Goal: Information Seeking & Learning: Learn about a topic

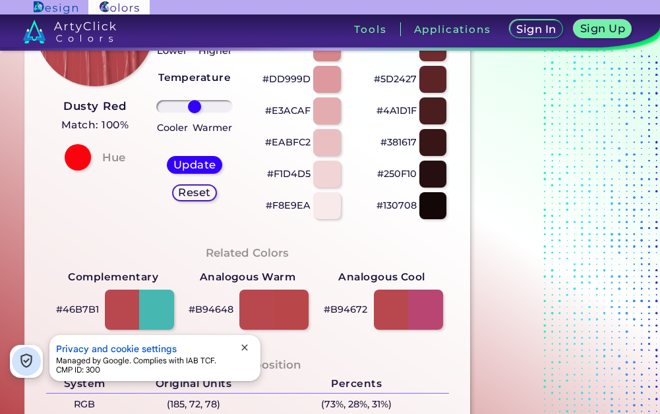
scroll to position [231, 0]
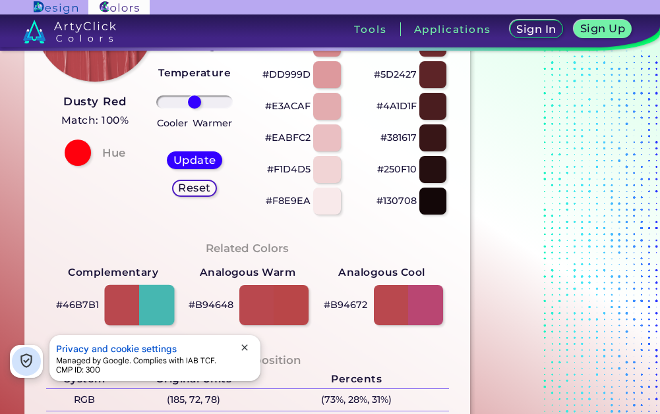
click at [148, 307] on div at bounding box center [140, 305] width 70 height 41
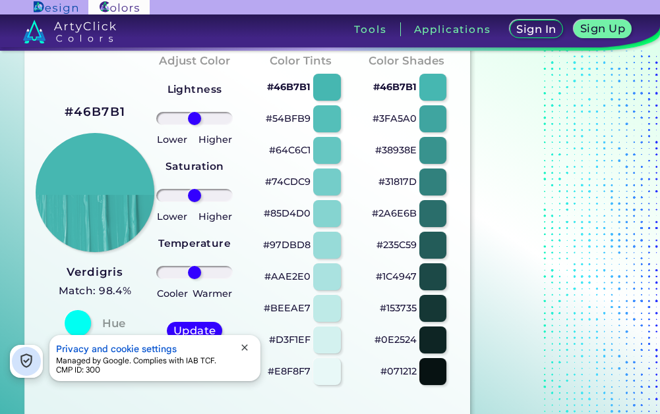
scroll to position [30, 0]
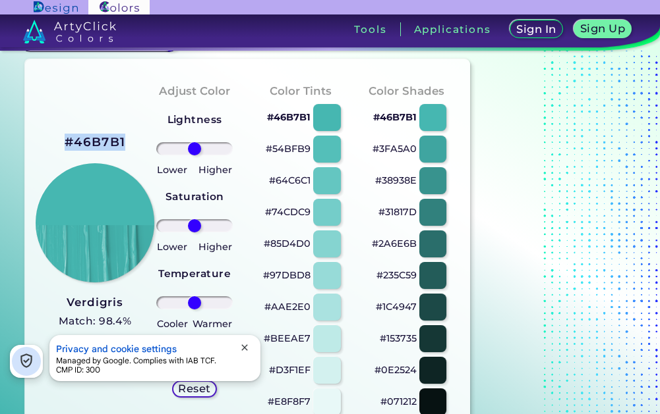
drag, startPoint x: 133, startPoint y: 144, endPoint x: 56, endPoint y: 139, distance: 77.3
click at [56, 139] on div "#46B7B1 Verdigris Match: 98.4% Hue" at bounding box center [89, 249] width 106 height 358
copy h2 "#46B7B1"
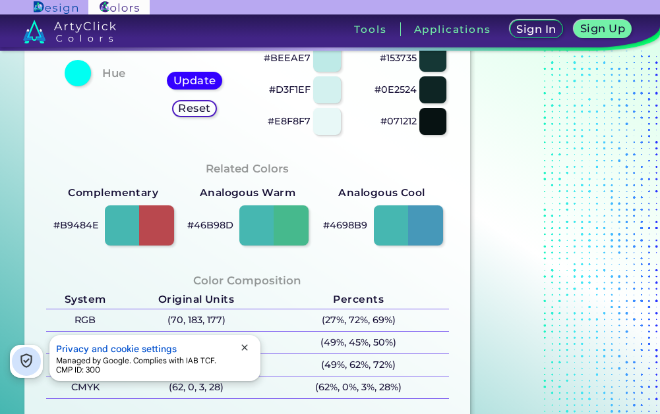
scroll to position [326, 0]
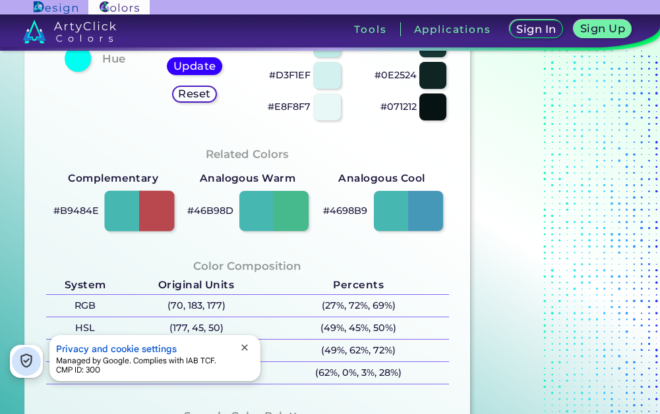
click at [153, 211] on div at bounding box center [140, 210] width 70 height 41
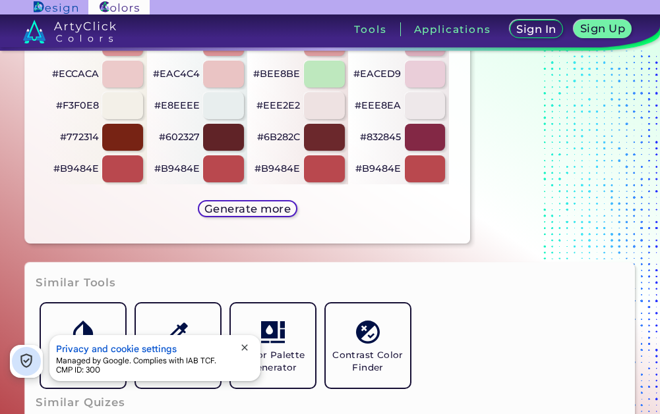
scroll to position [758, 0]
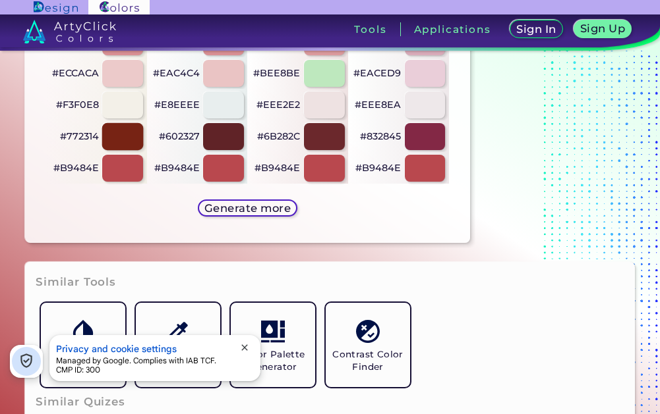
click at [129, 140] on div at bounding box center [122, 136] width 41 height 27
type input "#772314"
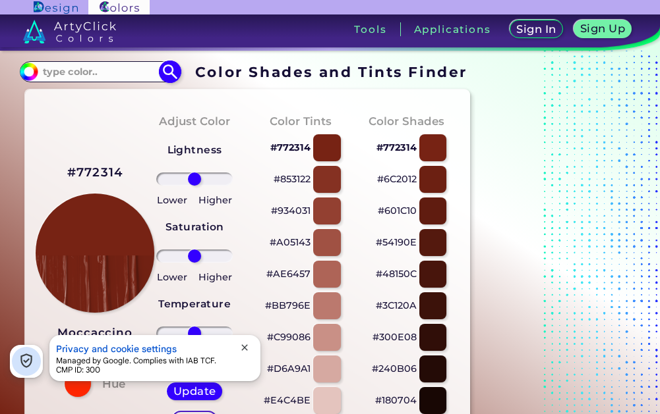
click at [120, 63] on input at bounding box center [99, 72] width 123 height 18
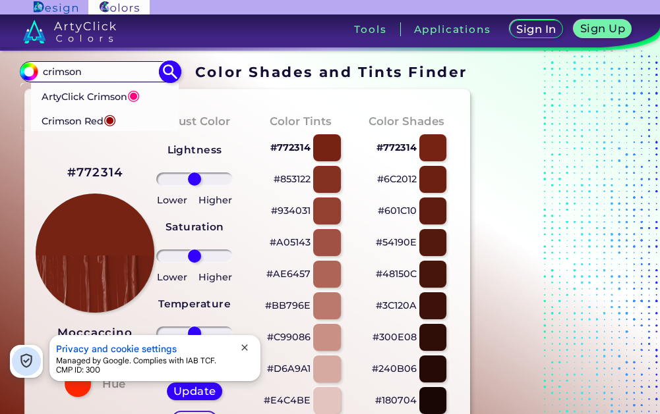
type input "crimson"
click at [79, 120] on p "Crimson Red ◉" at bounding box center [78, 119] width 75 height 24
type input "#990000"
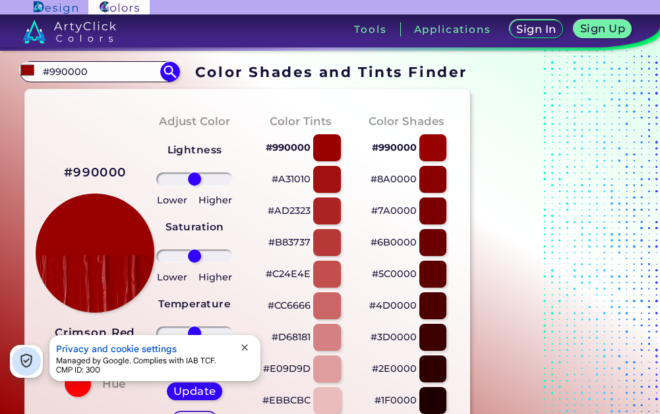
click at [78, 119] on div "#990000 Crimson Red Match: 100% Hue" at bounding box center [89, 279] width 106 height 358
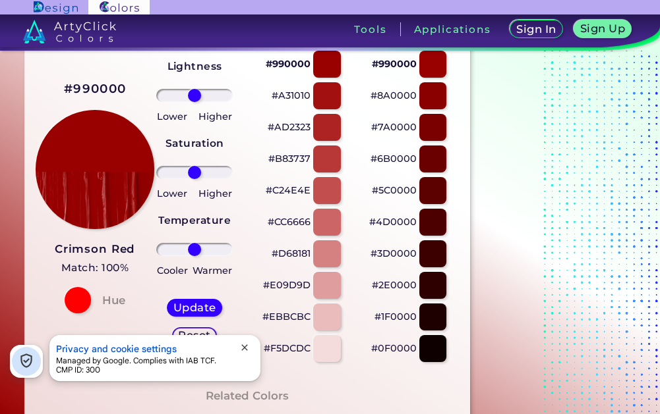
scroll to position [84, 0]
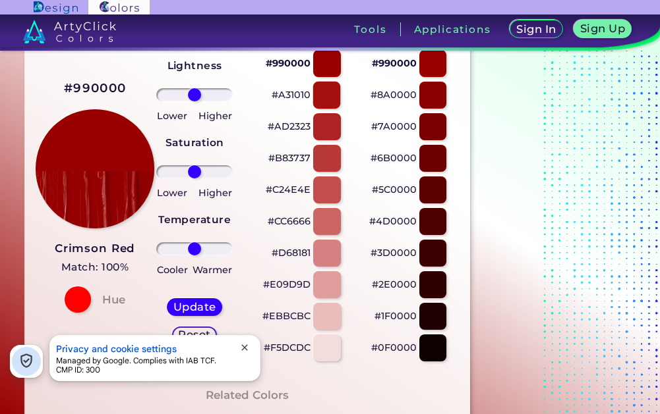
click at [329, 99] on div at bounding box center [327, 95] width 28 height 27
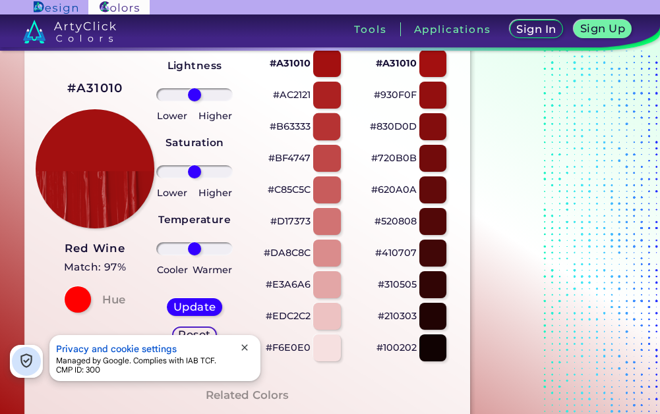
click at [328, 130] on div at bounding box center [327, 126] width 28 height 27
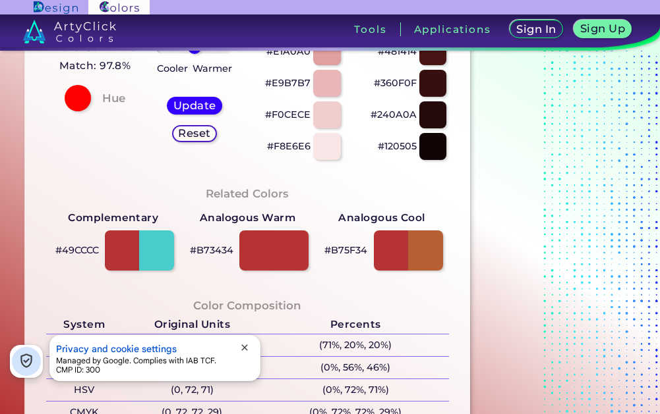
scroll to position [294, 0]
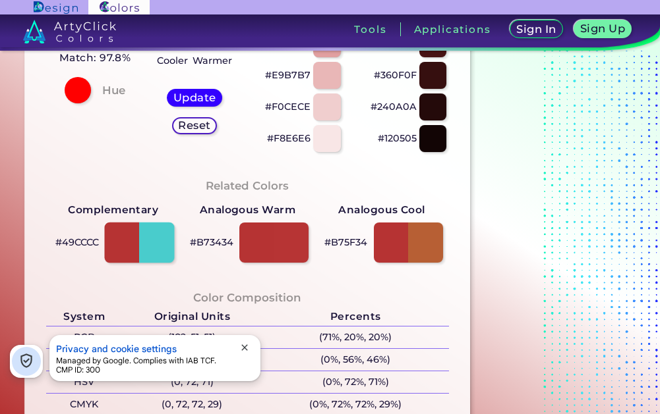
click at [151, 247] on div at bounding box center [140, 242] width 70 height 41
type input "#49cccc"
